Goal: Find specific page/section: Find specific page/section

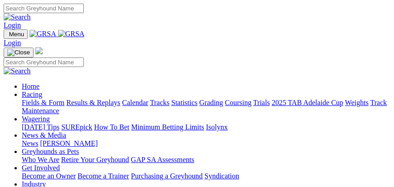
click at [64, 107] on link "Fields & Form" at bounding box center [43, 103] width 43 height 8
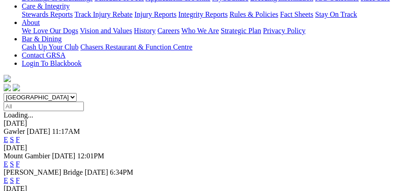
scroll to position [233, 0]
